Goal: Contribute content

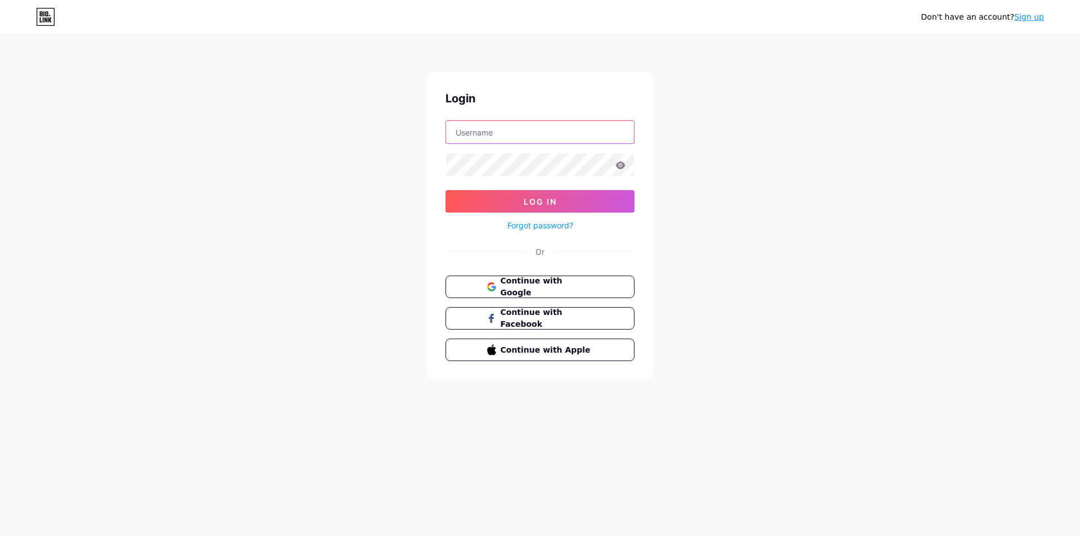
type input "[EMAIL_ADDRESS][DOMAIN_NAME]"
click at [807, 292] on div "Don't have an account? Sign up Login [EMAIL_ADDRESS][DOMAIN_NAME] Log In Forgot…" at bounding box center [540, 207] width 1080 height 415
click at [586, 200] on button "Log In" at bounding box center [539, 201] width 189 height 22
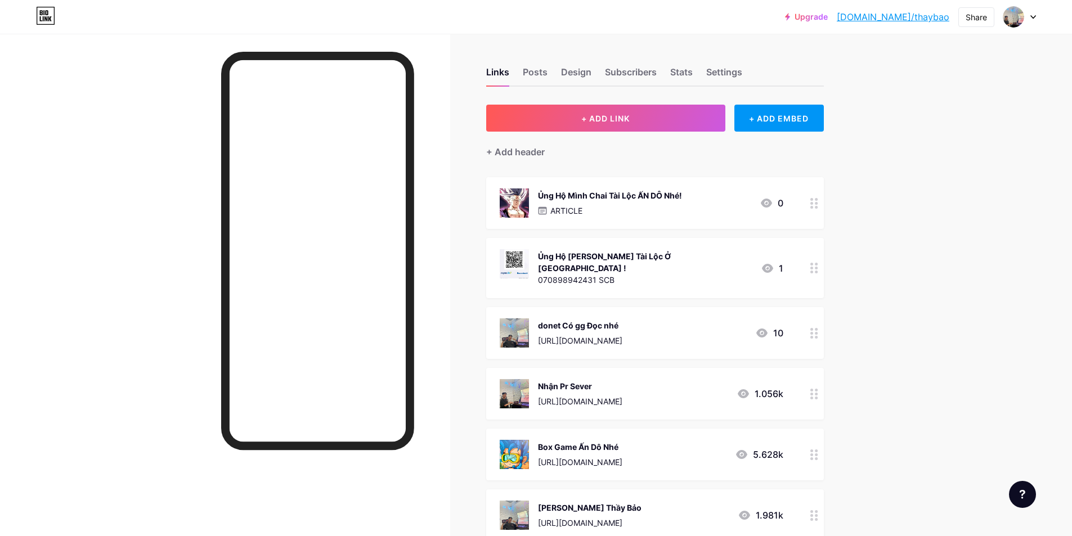
click at [610, 441] on div "Box Game Ấn Dô Nhé" at bounding box center [580, 447] width 84 height 12
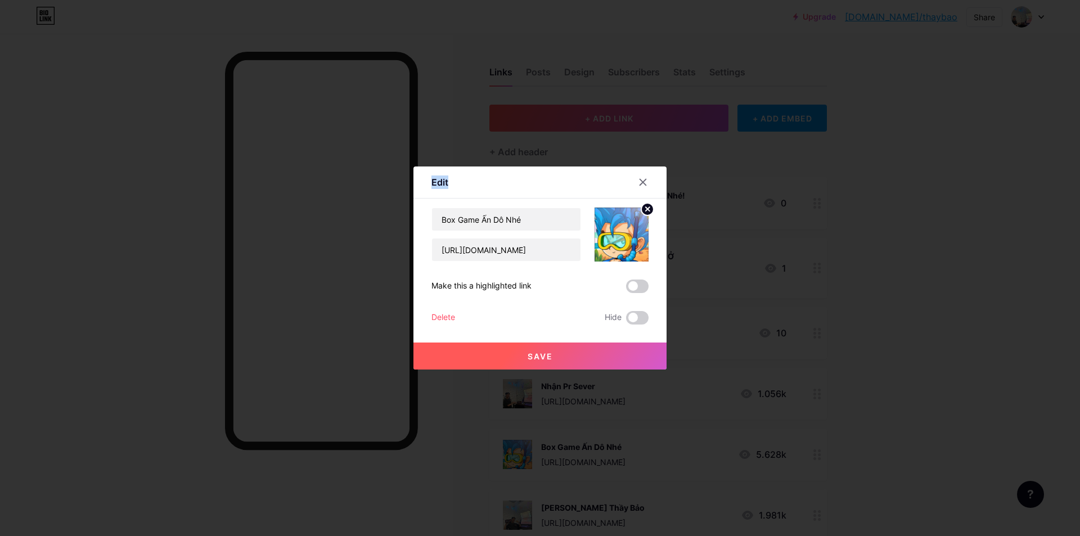
drag, startPoint x: 566, startPoint y: 185, endPoint x: 563, endPoint y: 138, distance: 47.4
click at [563, 138] on div "Edit Content YouTube Play YouTube video without leaving your page. ADD Vimeo Pl…" at bounding box center [540, 268] width 1080 height 536
click at [565, 199] on div "Content YouTube Play YouTube video without leaving your page. ADD Vimeo Play Vi…" at bounding box center [539, 262] width 217 height 126
click at [970, 321] on div at bounding box center [540, 268] width 1080 height 536
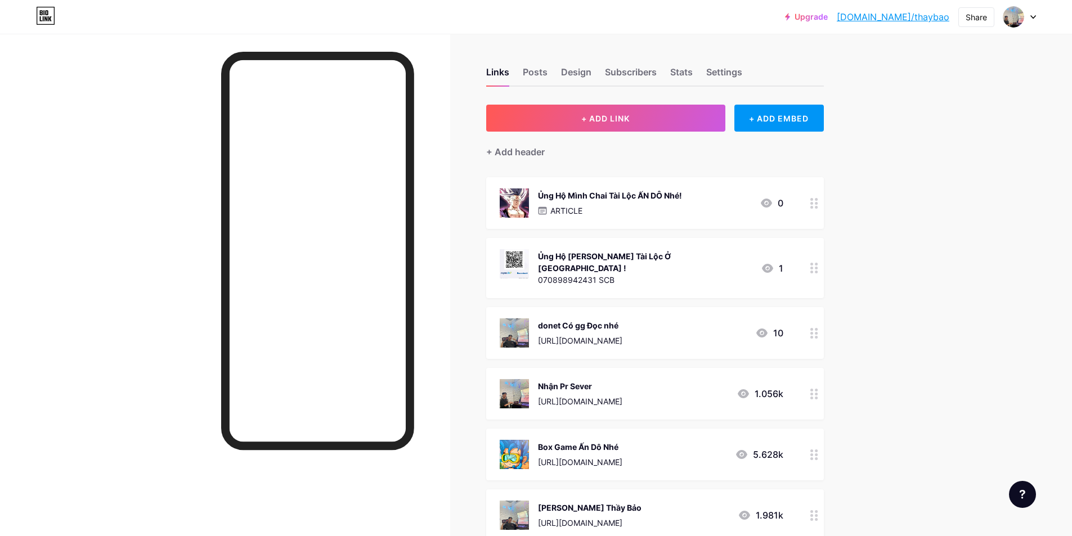
click at [596, 441] on div "Box Game Ấn Dô Nhé" at bounding box center [580, 447] width 84 height 12
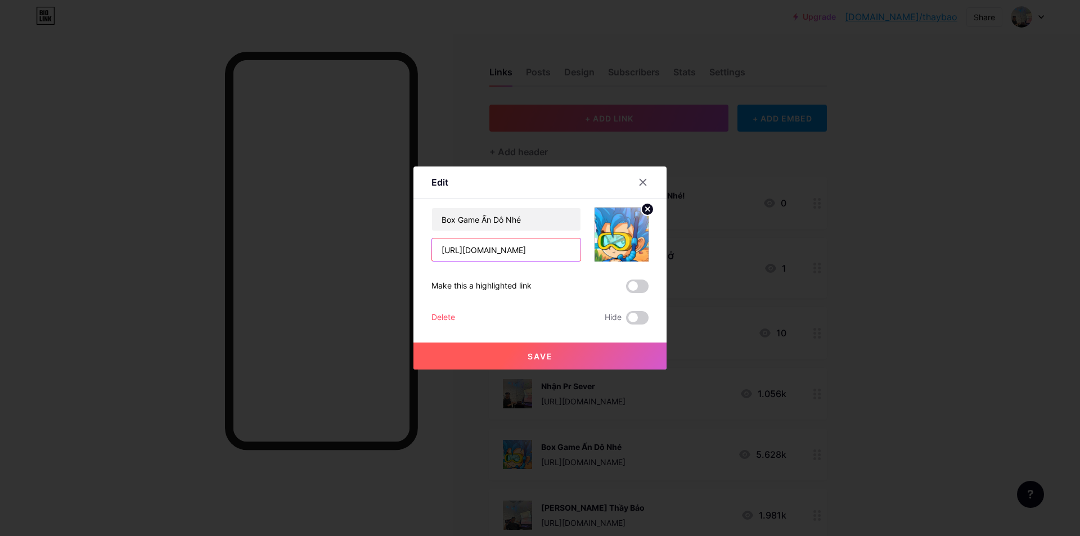
drag, startPoint x: 562, startPoint y: 245, endPoint x: 286, endPoint y: 248, distance: 276.2
click at [242, 243] on div "Edit Content YouTube Play YouTube video without leaving your page. ADD Vimeo Pl…" at bounding box center [540, 268] width 1080 height 536
paste input "dbxfxb349"
type input "[URL][DOMAIN_NAME]"
click at [515, 352] on button "Save" at bounding box center [539, 356] width 253 height 27
